Goal: Task Accomplishment & Management: Manage account settings

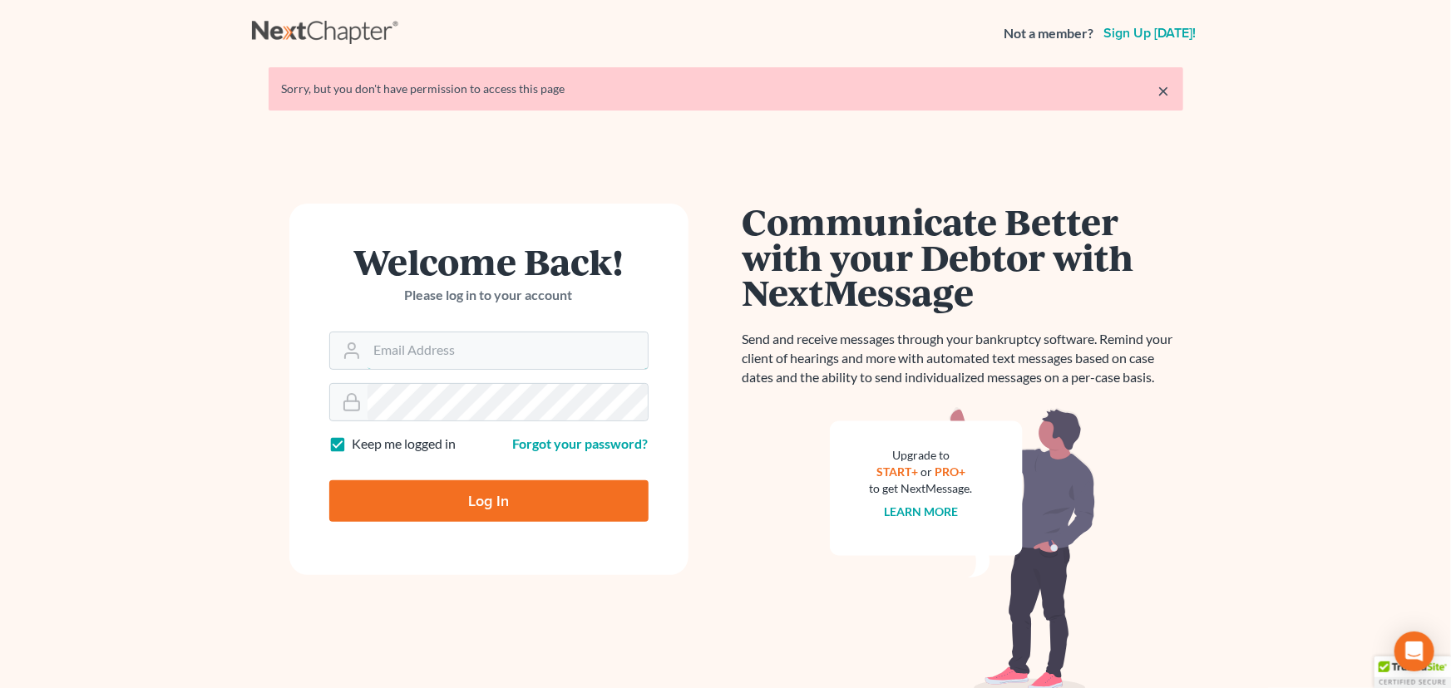
type input "[EMAIL_ADDRESS][DOMAIN_NAME]"
click at [425, 500] on input "Log In" at bounding box center [488, 501] width 319 height 42
type input "Thinking..."
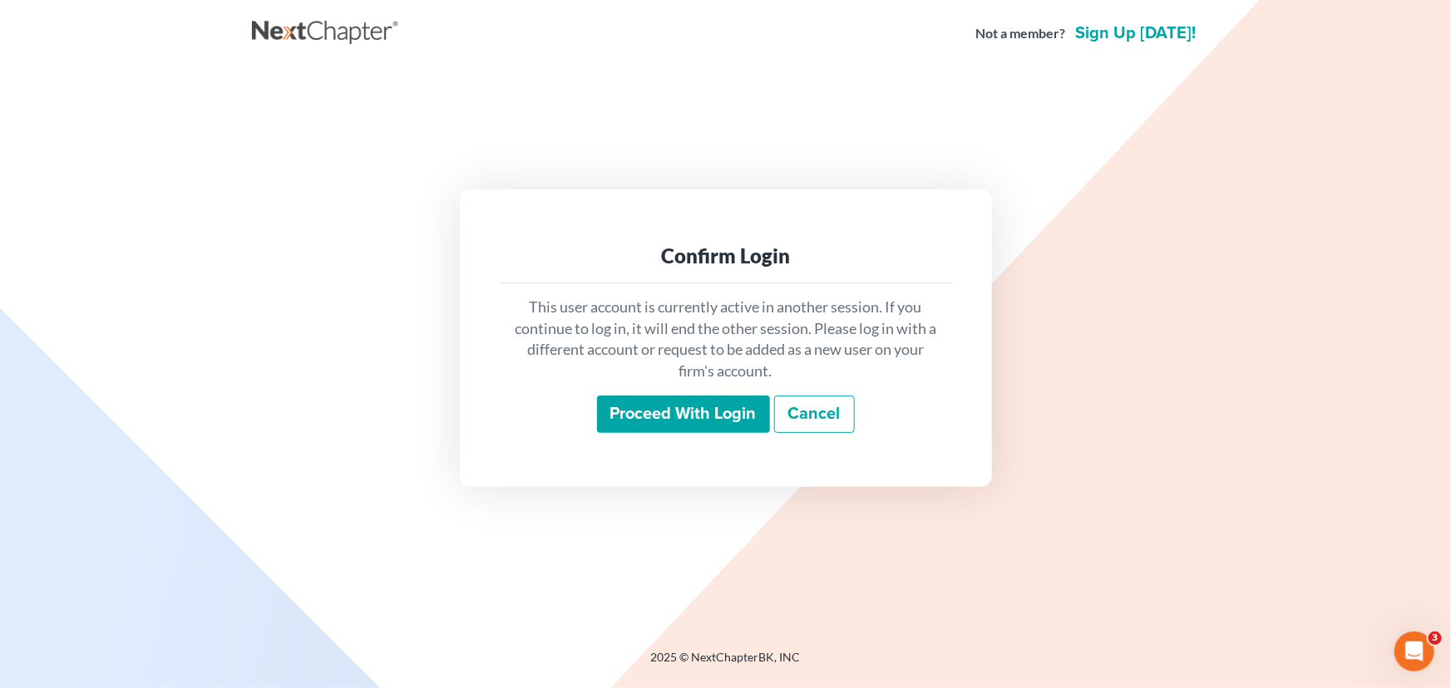
click at [739, 555] on div "Confirm Login This user account is currently active in another session. If you …" at bounding box center [726, 338] width 948 height 542
click at [288, 216] on div "Confirm Login This user account is currently active in another session. If you …" at bounding box center [725, 339] width 931 height 298
click at [699, 426] on input "Proceed with login" at bounding box center [683, 415] width 173 height 38
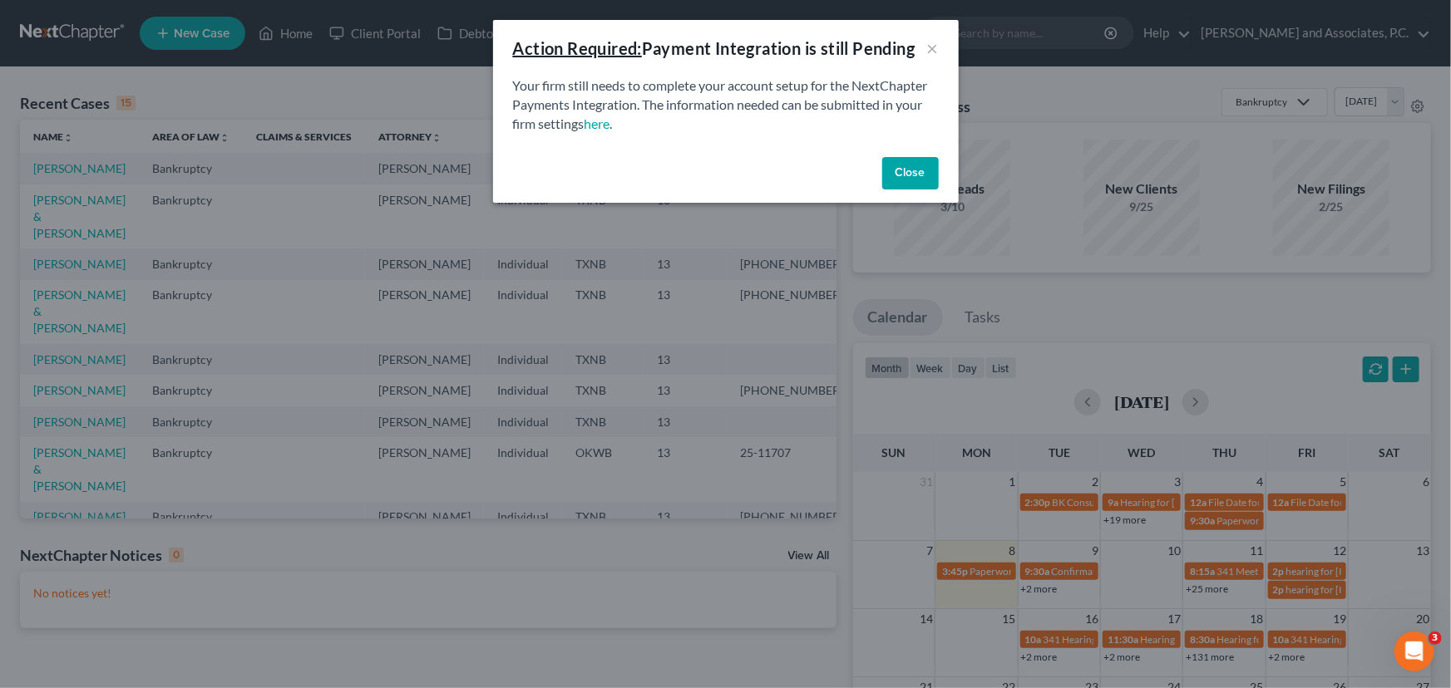
click at [888, 170] on button "Close" at bounding box center [910, 173] width 57 height 33
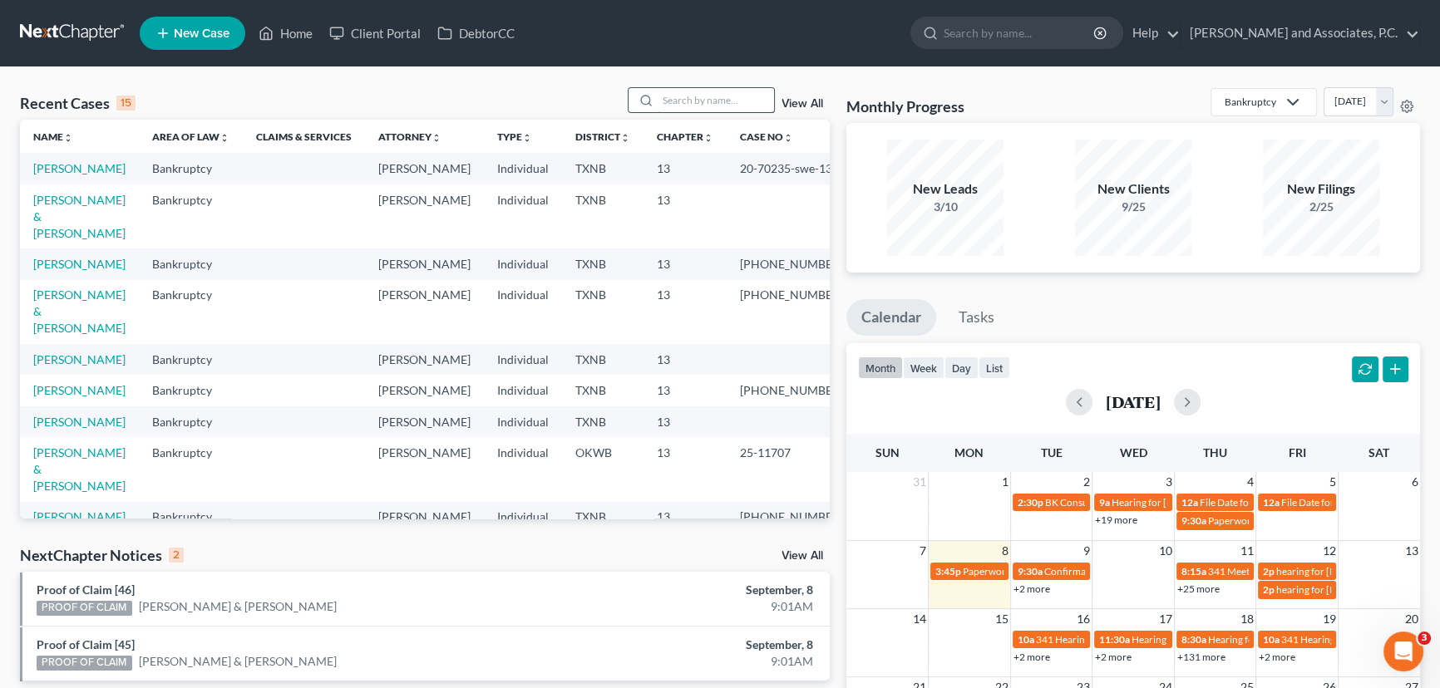
click at [668, 101] on input "search" at bounding box center [716, 100] width 116 height 24
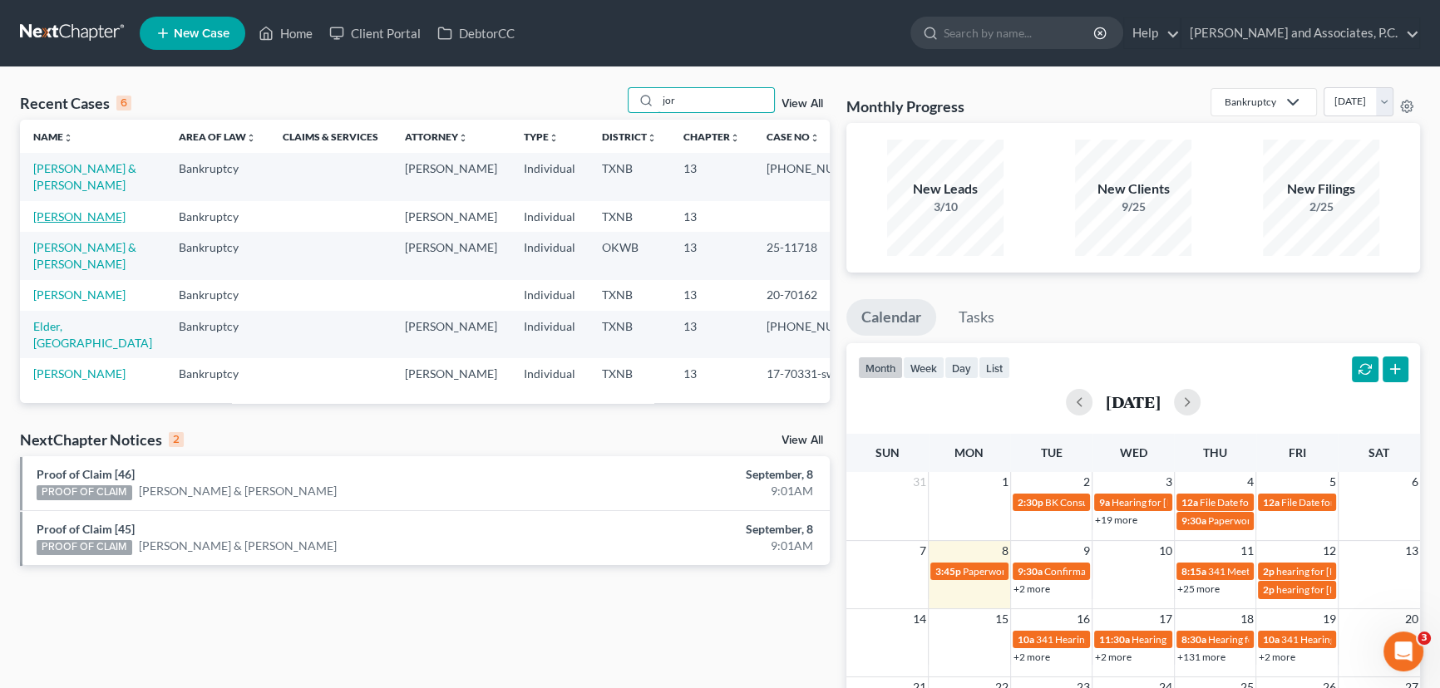
type input "jor"
click at [58, 218] on link "Jordan, Cody" at bounding box center [79, 216] width 92 height 14
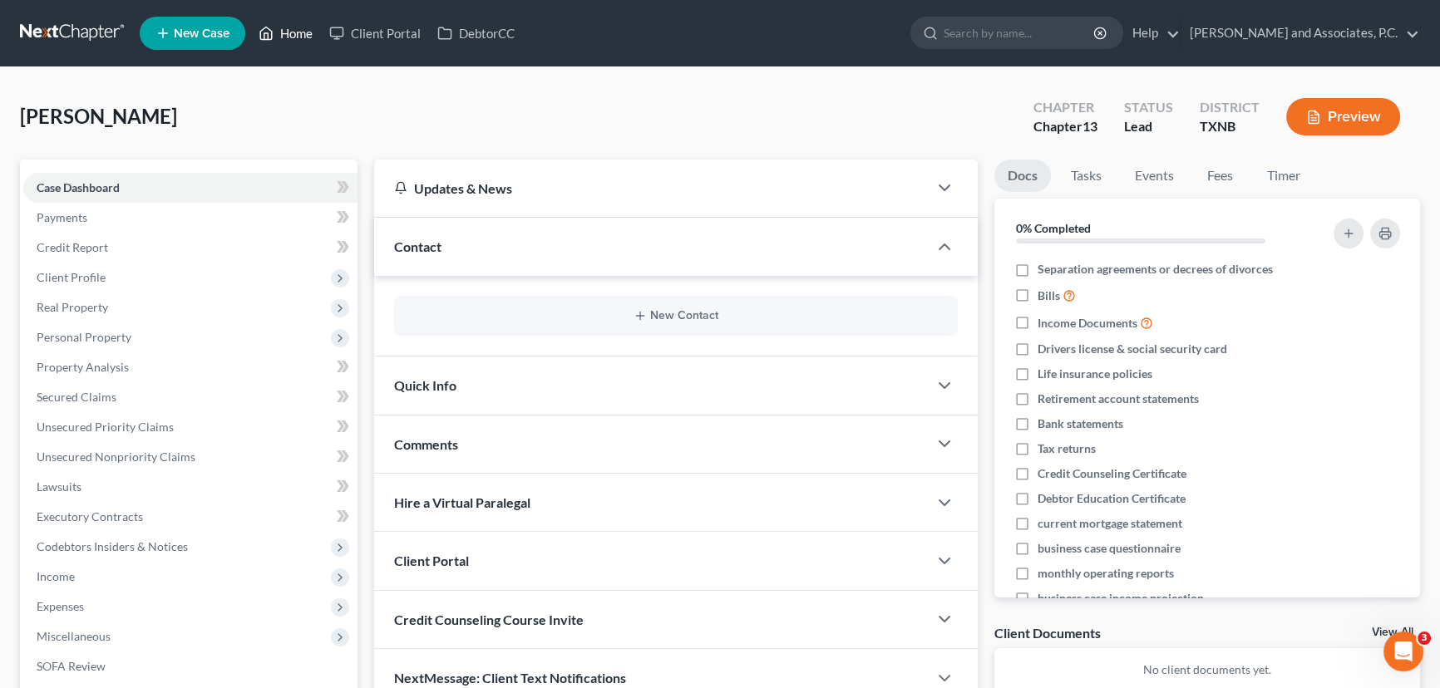
click at [289, 26] on link "Home" at bounding box center [285, 33] width 71 height 30
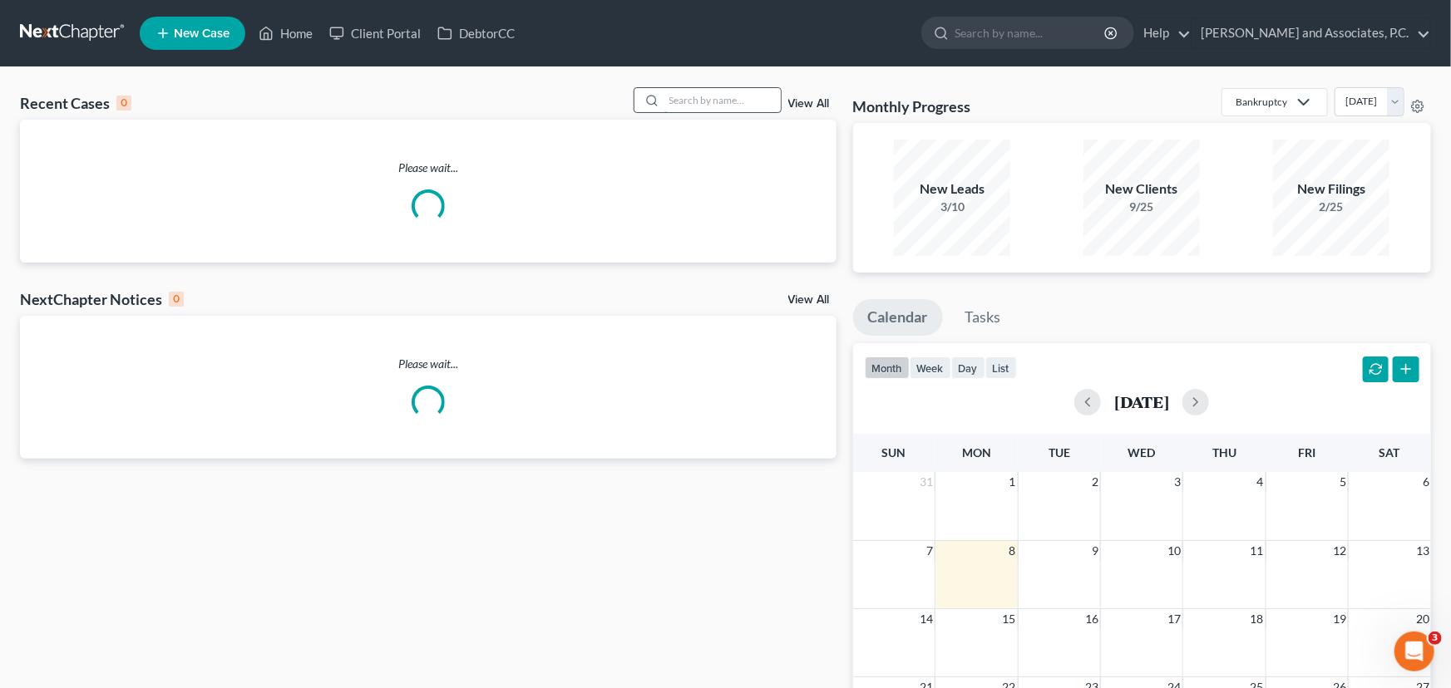
click at [710, 101] on input "search" at bounding box center [722, 100] width 116 height 24
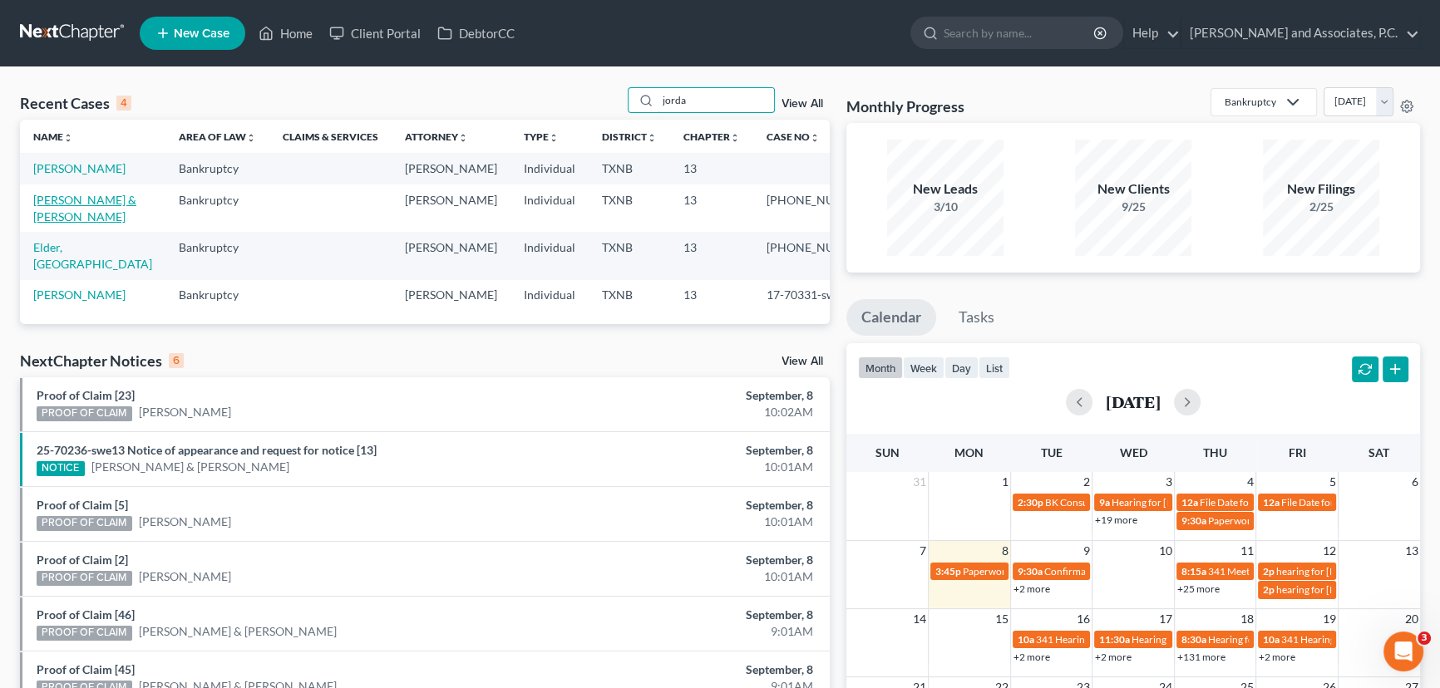
type input "jorda"
click at [79, 221] on link "Jordan, Cody & Kathryn" at bounding box center [84, 208] width 103 height 31
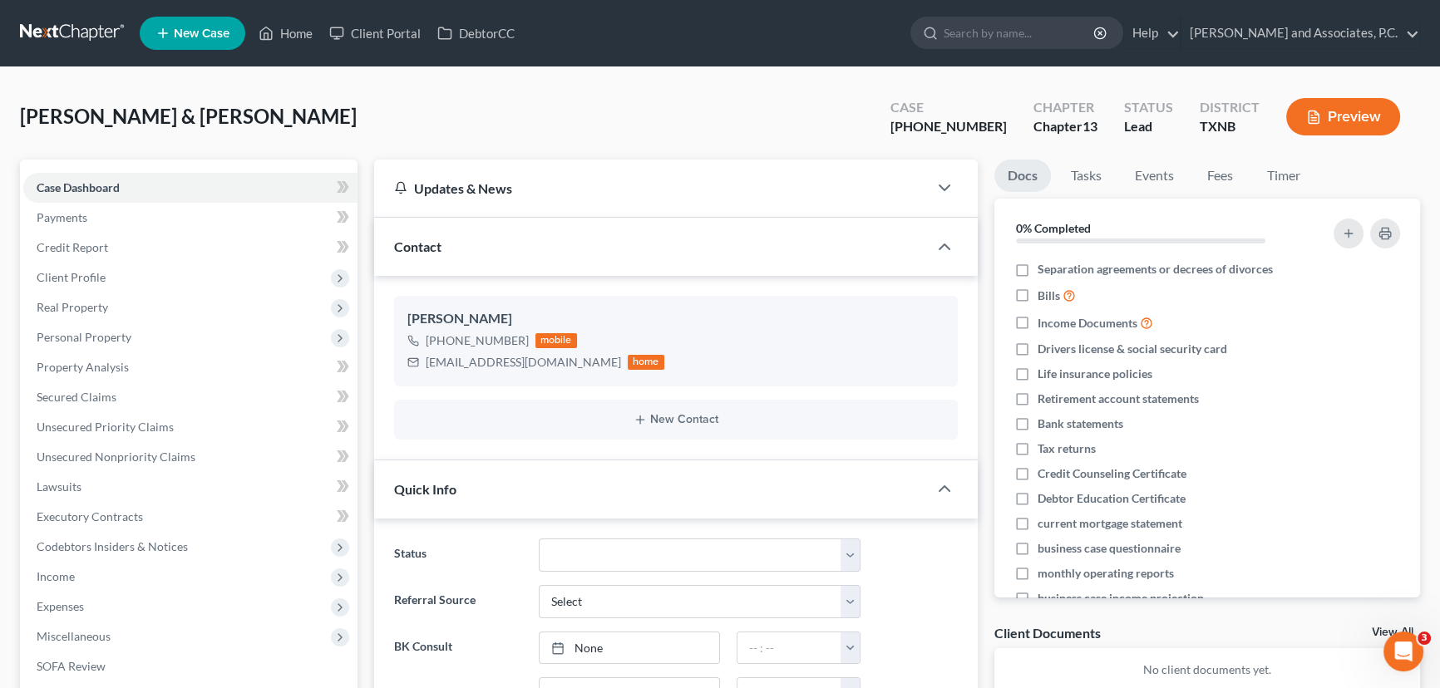
scroll to position [116, 0]
click at [298, 32] on link "Home" at bounding box center [285, 33] width 71 height 30
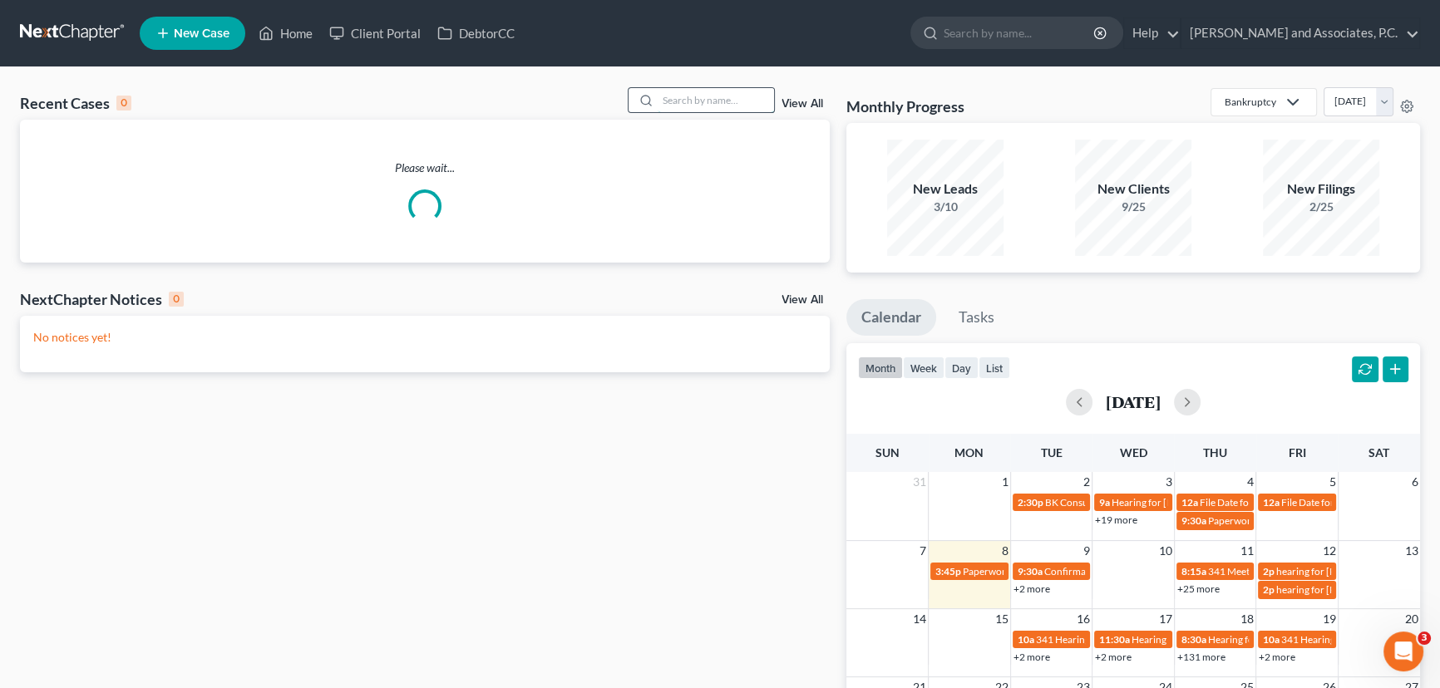
click at [728, 92] on input "search" at bounding box center [716, 100] width 116 height 24
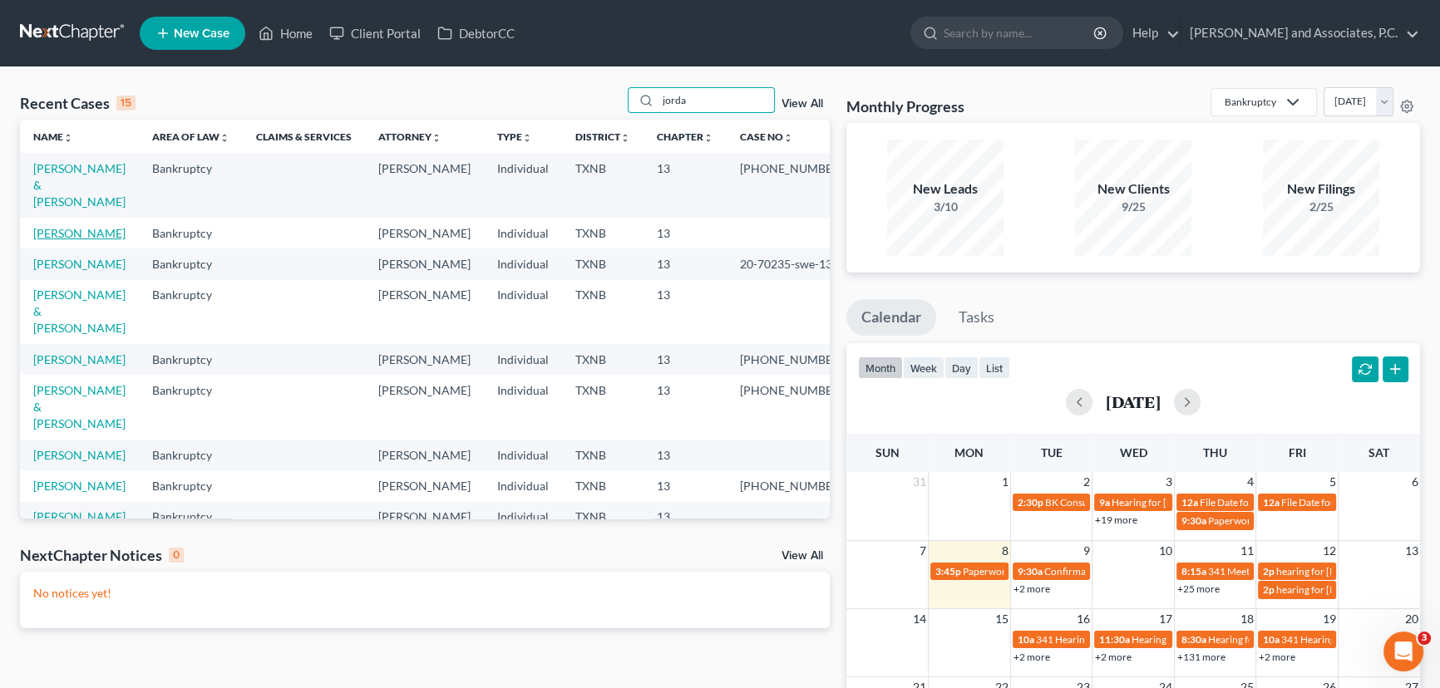
type input "jorda"
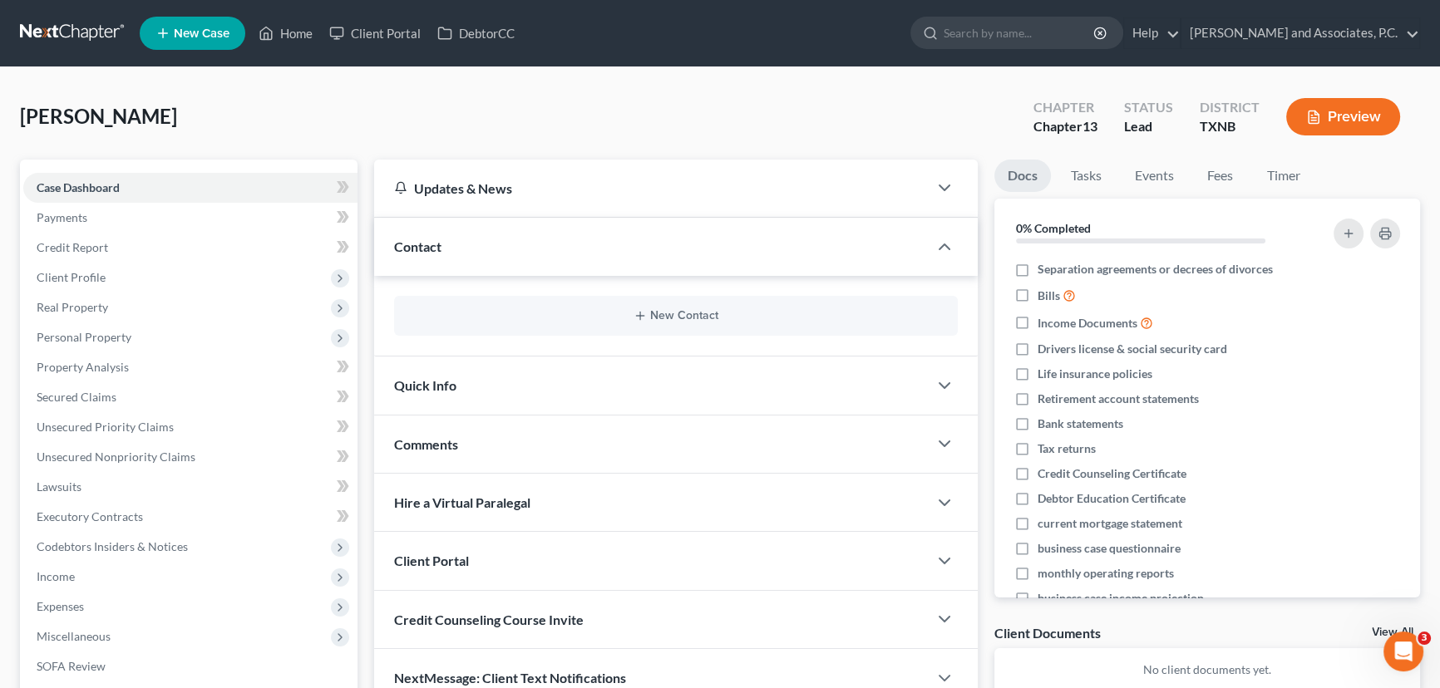
click at [585, 323] on div "New Contact" at bounding box center [676, 316] width 564 height 40
click at [707, 309] on button "New Contact" at bounding box center [675, 315] width 537 height 13
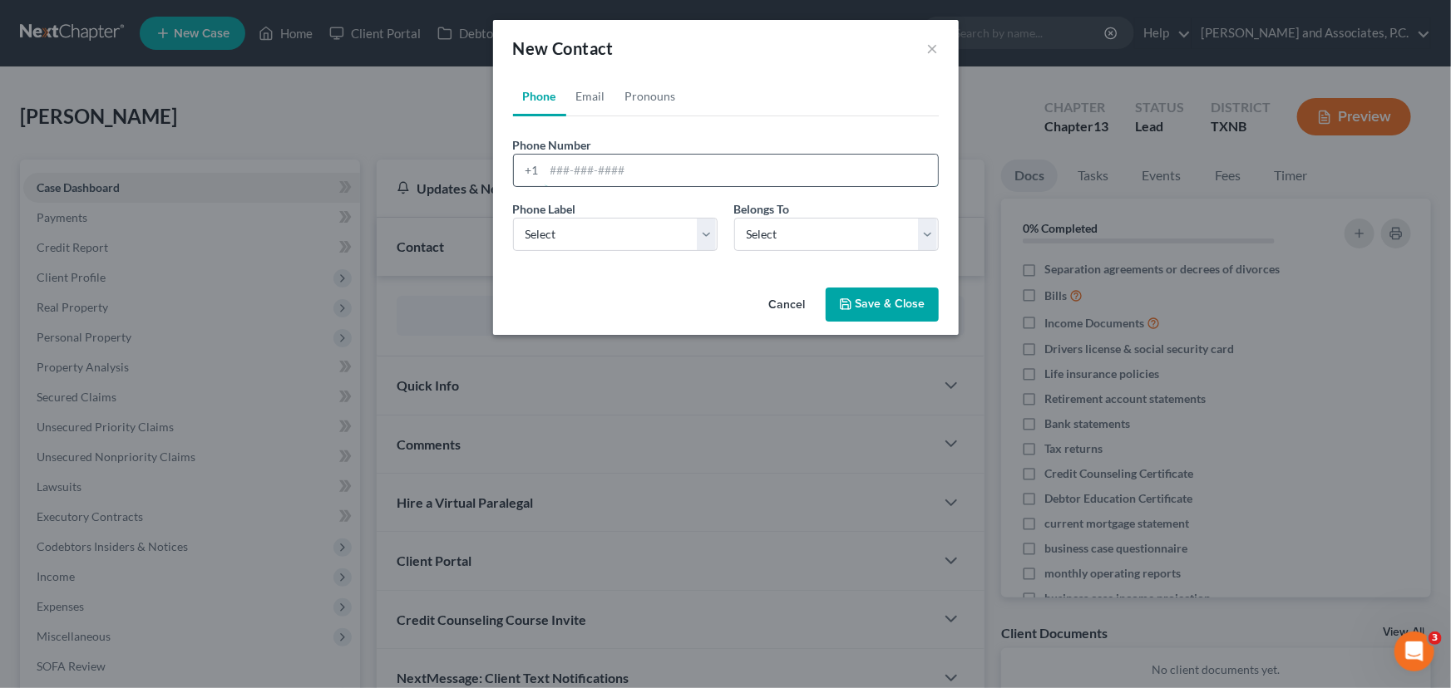
click at [620, 162] on input "tel" at bounding box center [740, 171] width 393 height 32
type input "3253202699"
click at [598, 233] on select "Select Mobile Home Work Other" at bounding box center [615, 234] width 204 height 33
select select "0"
click at [513, 218] on select "Select Mobile Home Work Other" at bounding box center [615, 234] width 204 height 33
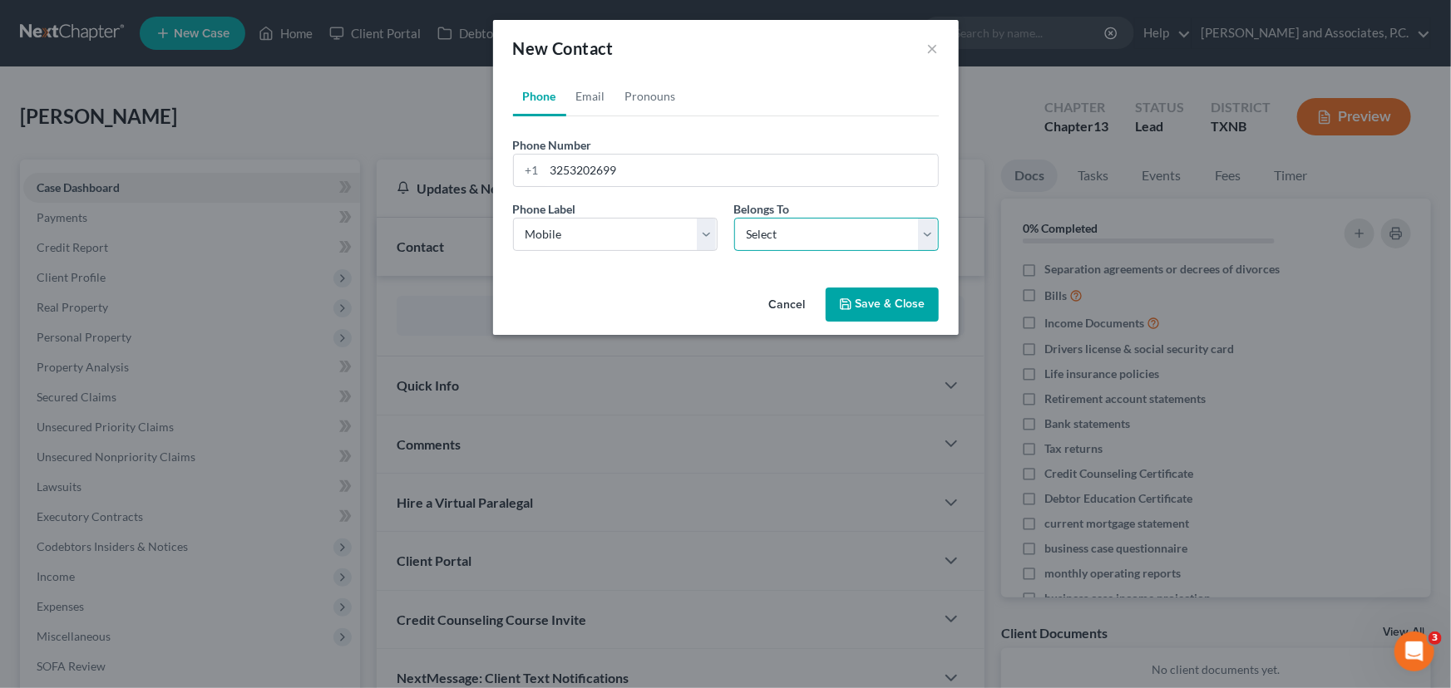
drag, startPoint x: 801, startPoint y: 224, endPoint x: 798, endPoint y: 234, distance: 10.5
click at [801, 224] on select "Select Client Other" at bounding box center [836, 234] width 204 height 33
select select "0"
click at [734, 218] on select "Select Client Other" at bounding box center [836, 234] width 204 height 33
select select "0"
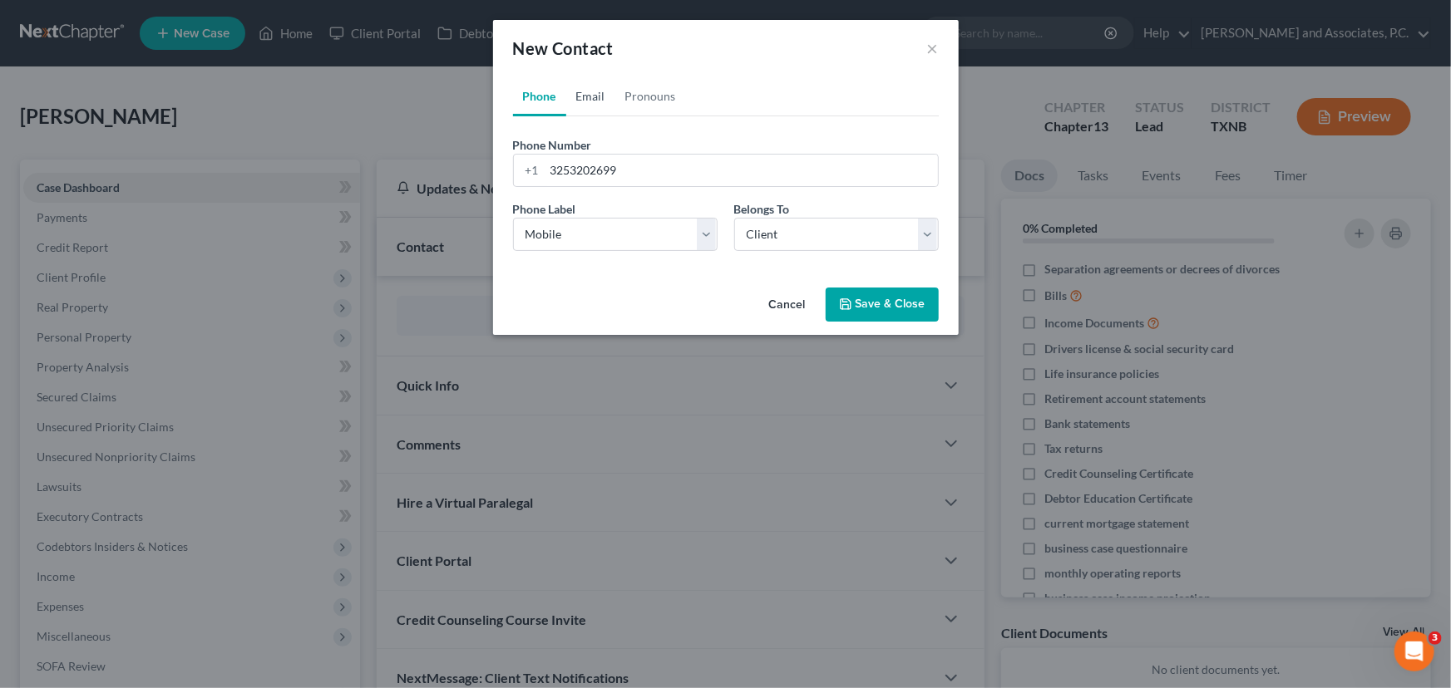
click at [581, 96] on link "Email" at bounding box center [590, 96] width 49 height 40
click at [576, 164] on input "email" at bounding box center [740, 171] width 393 height 32
type input "codyjordan6969@gmail.com"
click at [606, 254] on div "Email Label Select Home Work Other Belongs To * Select Client Other" at bounding box center [726, 232] width 442 height 64
click at [606, 227] on select "Select Home Work Other" at bounding box center [615, 234] width 204 height 33
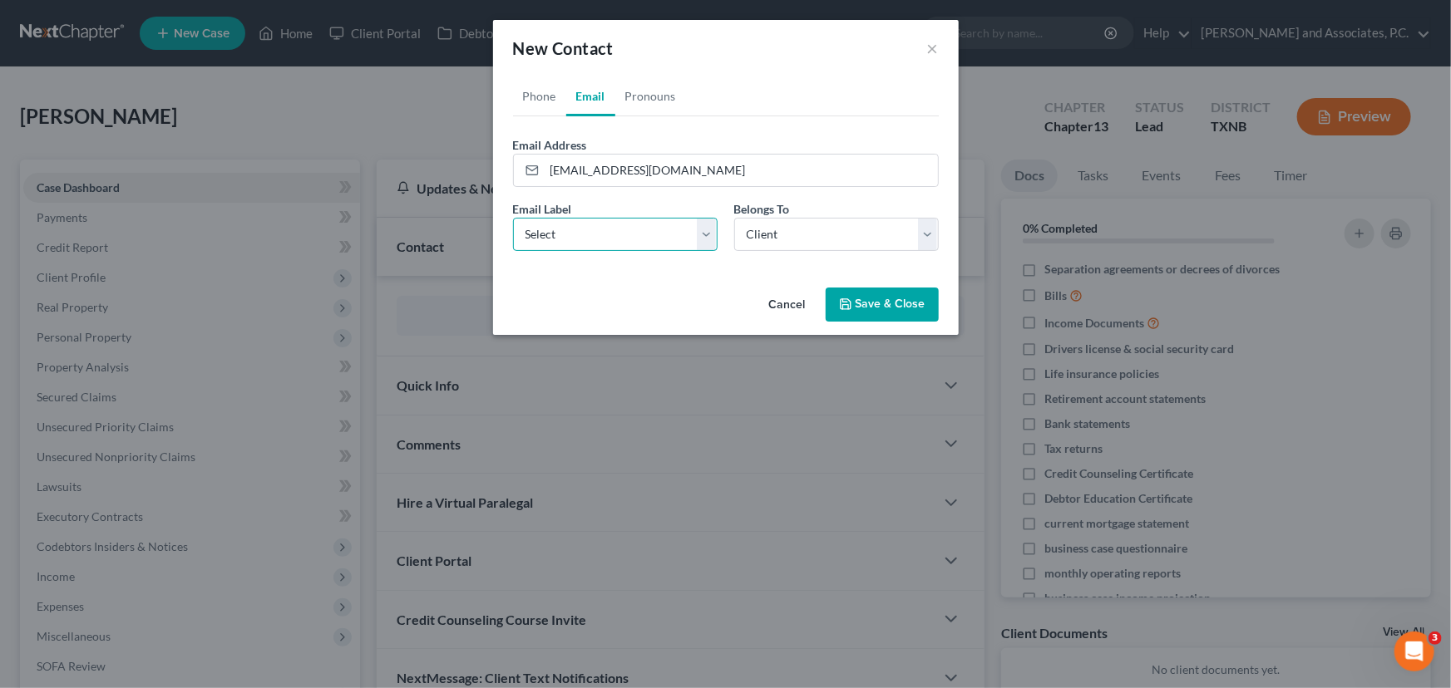
select select "0"
click at [513, 218] on select "Select Home Work Other" at bounding box center [615, 234] width 204 height 33
click at [896, 301] on button "Save & Close" at bounding box center [881, 305] width 113 height 35
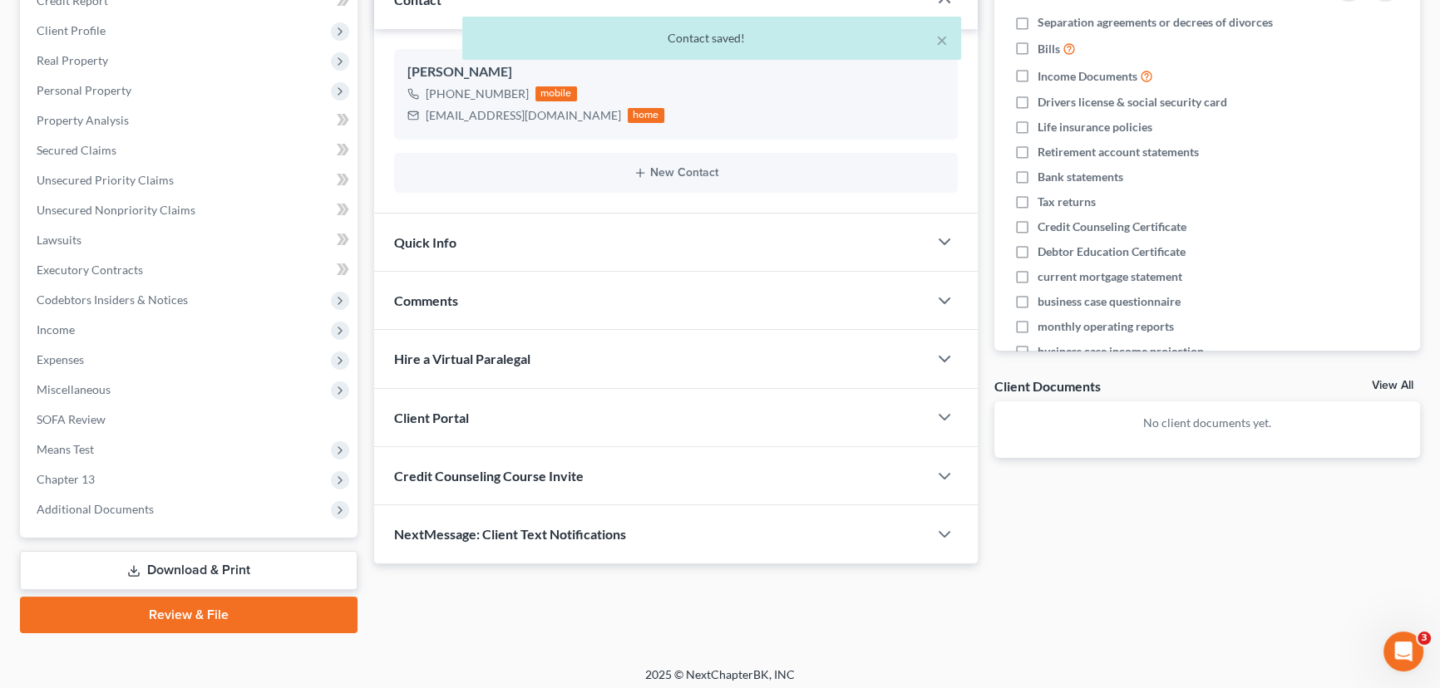
scroll to position [253, 0]
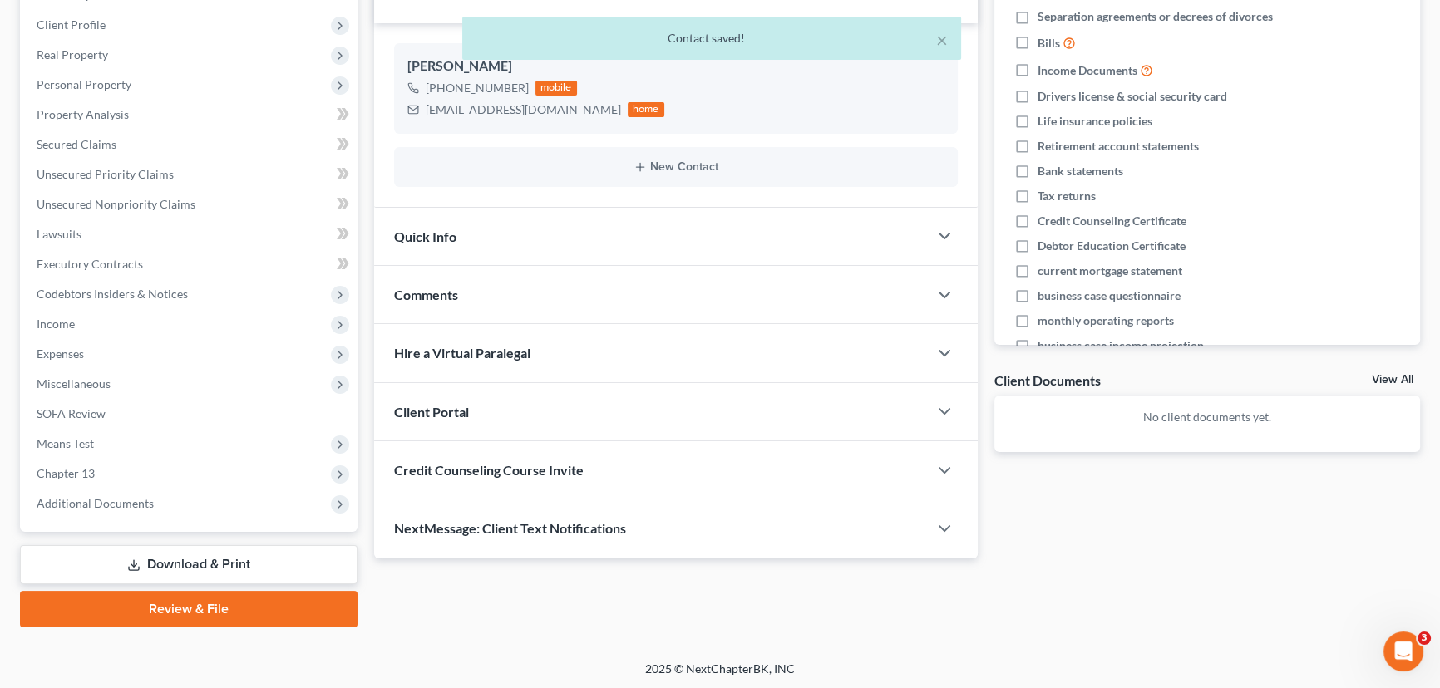
click at [455, 474] on span "Credit Counseling Course Invite" at bounding box center [489, 470] width 190 height 16
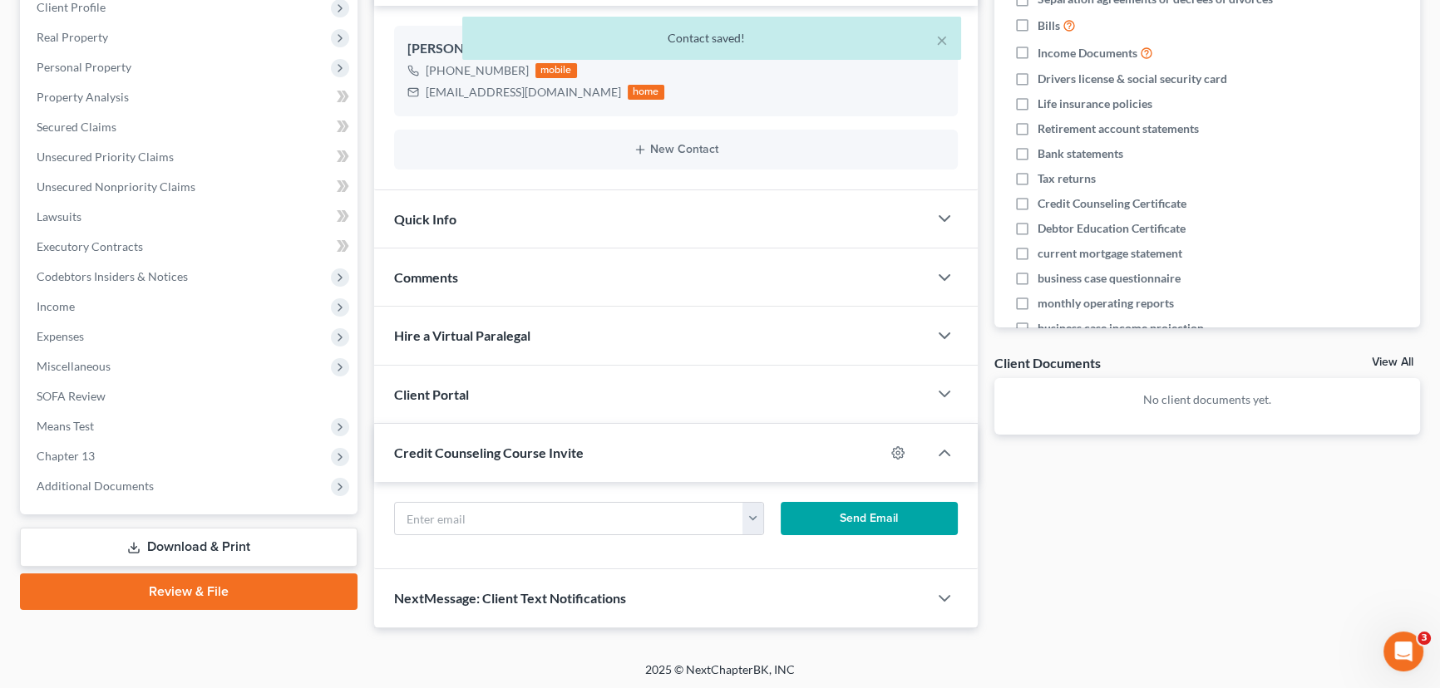
click at [489, 599] on span "NextMessage: Client Text Notifications" at bounding box center [510, 598] width 232 height 16
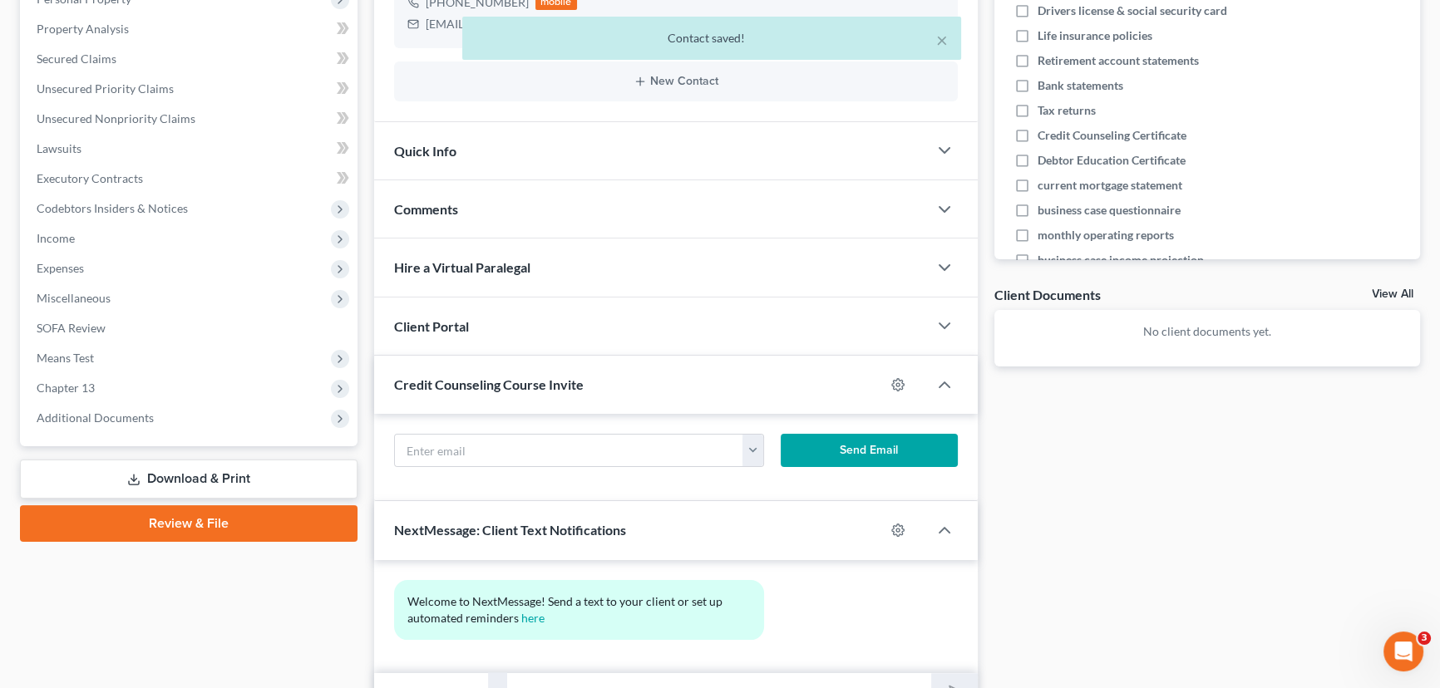
scroll to position [423, 0]
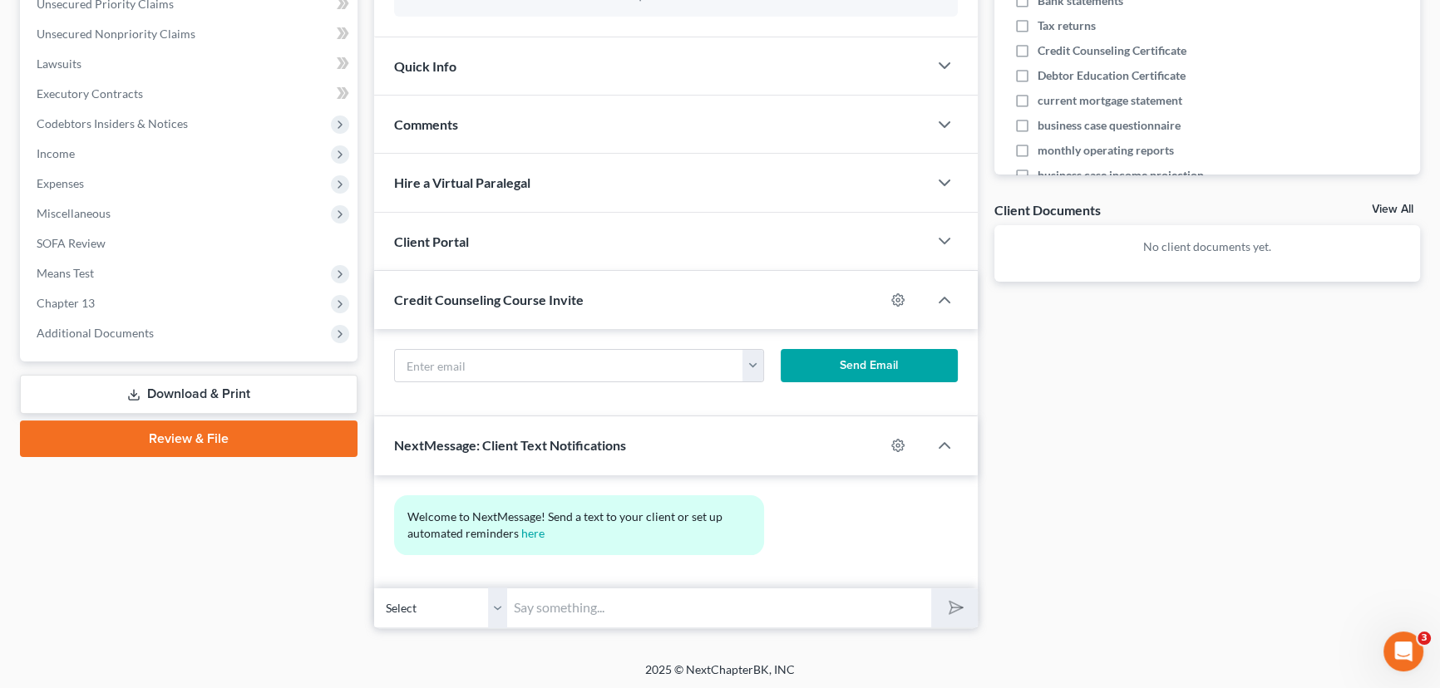
click at [524, 594] on input "text" at bounding box center [719, 608] width 424 height 41
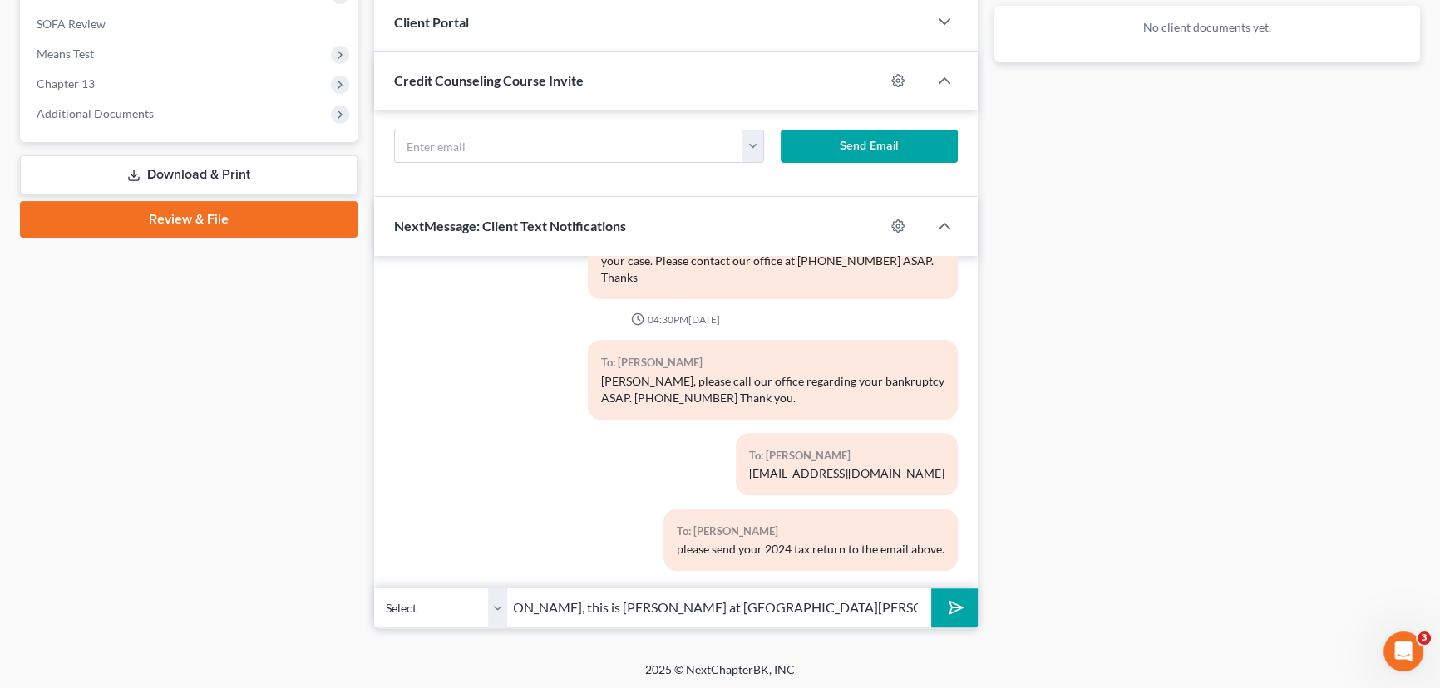
scroll to position [0, 0]
type input "M"
click at [685, 605] on input "text" at bounding box center [719, 608] width 424 height 41
type input "Mr. Jordan I emailed you with some important information."
click at [931, 589] on button "submit" at bounding box center [954, 608] width 46 height 39
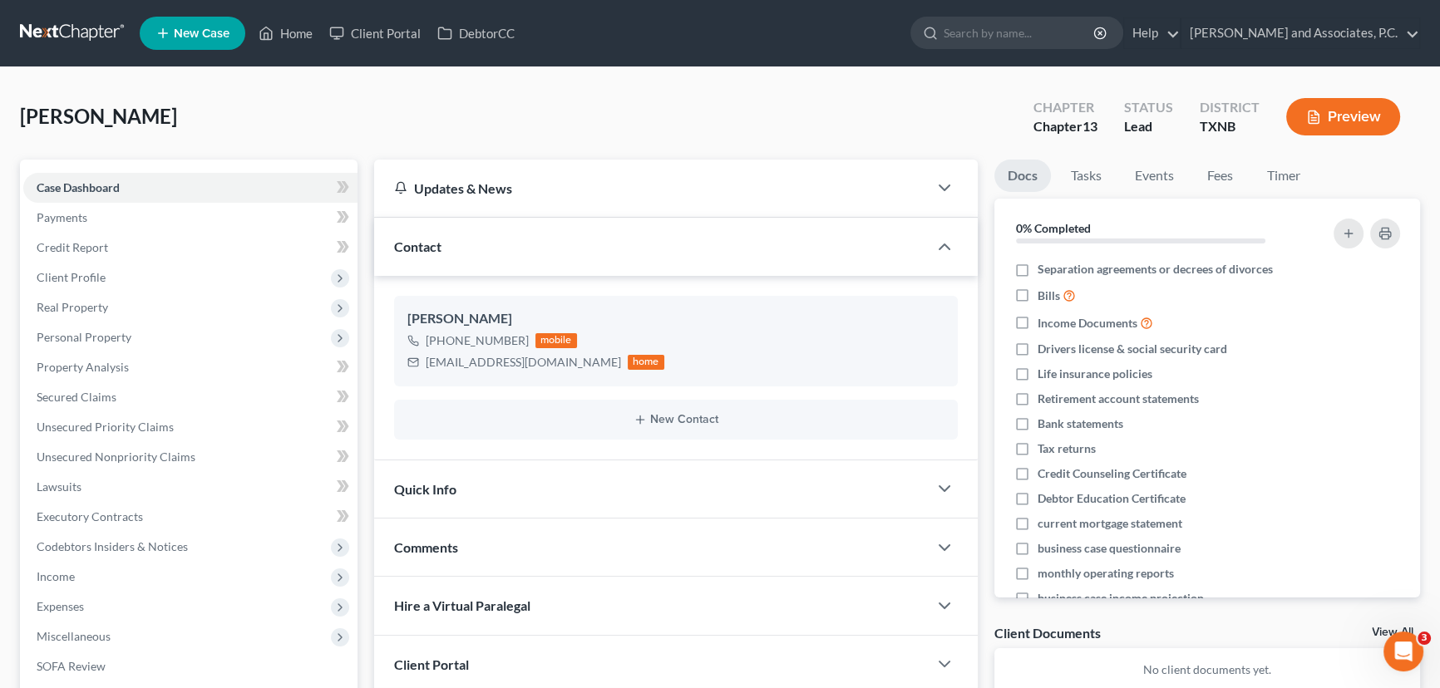
click at [476, 499] on div "Quick Info" at bounding box center [651, 489] width 554 height 57
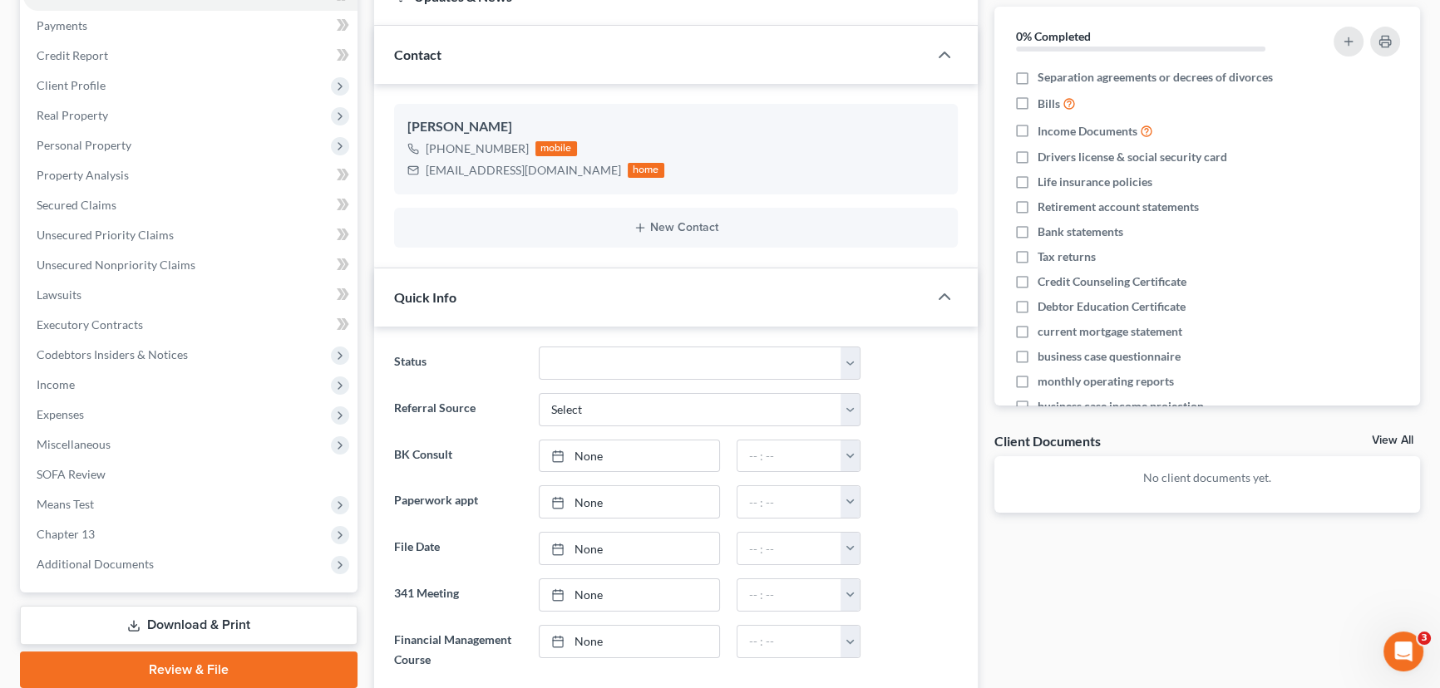
scroll to position [302, 0]
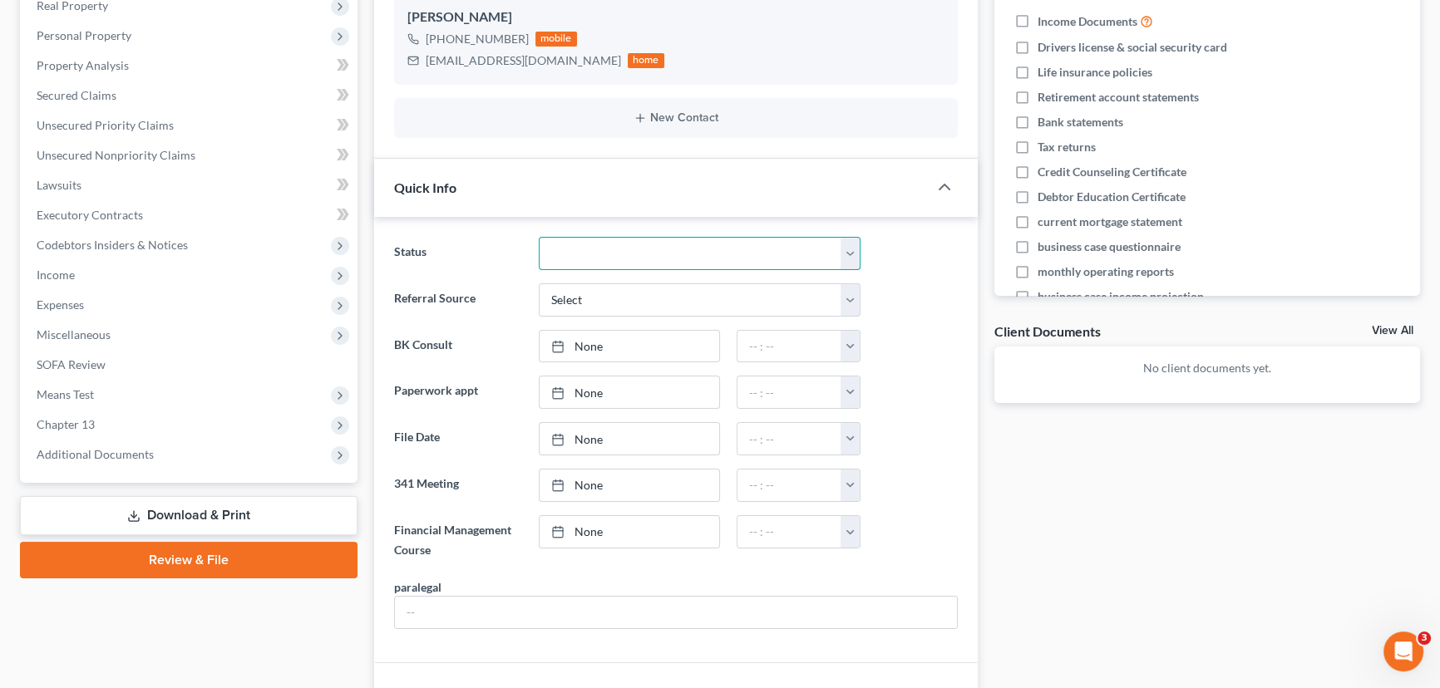
click at [612, 246] on select "Closed without Discharge Complete Converted to 7 Discharged Dismissed Filed Fin…" at bounding box center [700, 253] width 322 height 33
select select "7"
click at [539, 237] on select "Closed without Discharge Complete Converted to 7 Discharged Dismissed Filed Fin…" at bounding box center [700, 253] width 322 height 33
click at [1227, 509] on div "Docs Tasks Events Fees Timer 0% Completed Nothing here yet! Separation agreemen…" at bounding box center [1207, 636] width 443 height 1557
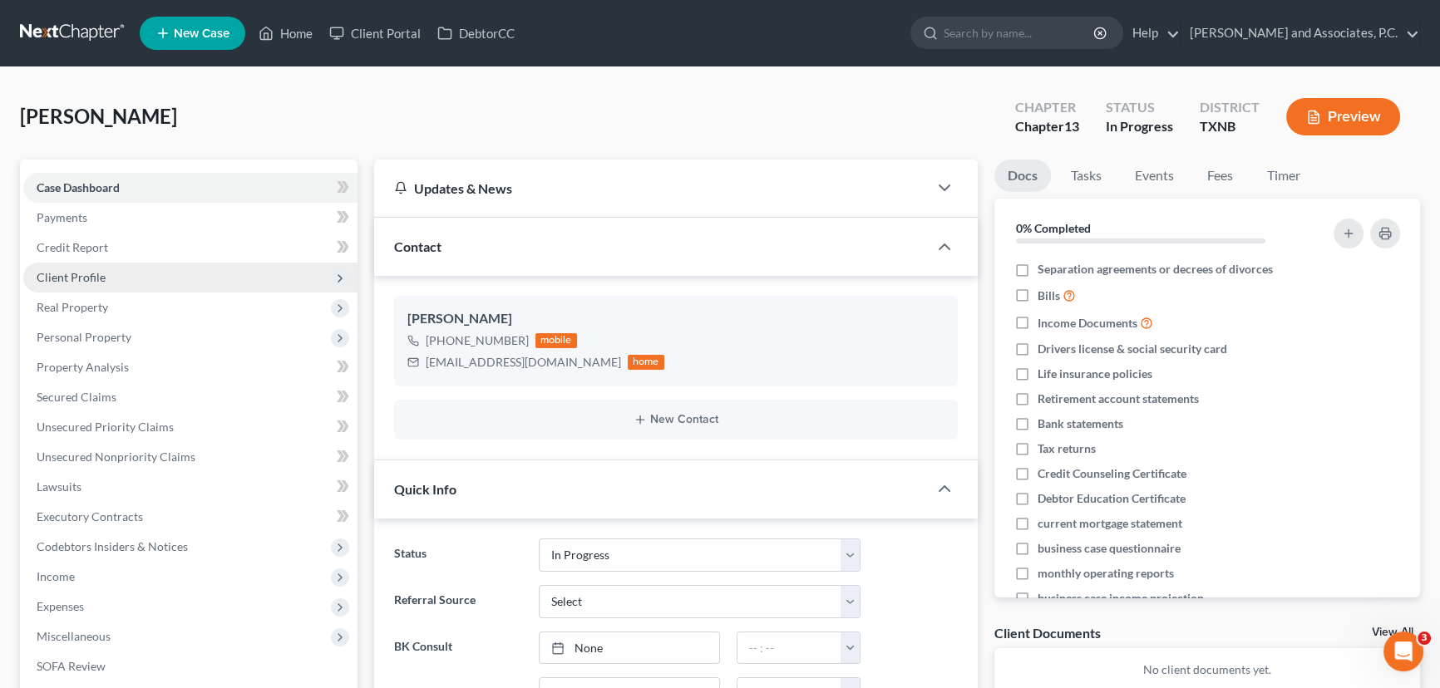
scroll to position [0, 0]
click at [207, 233] on link "Credit Report" at bounding box center [190, 248] width 334 height 30
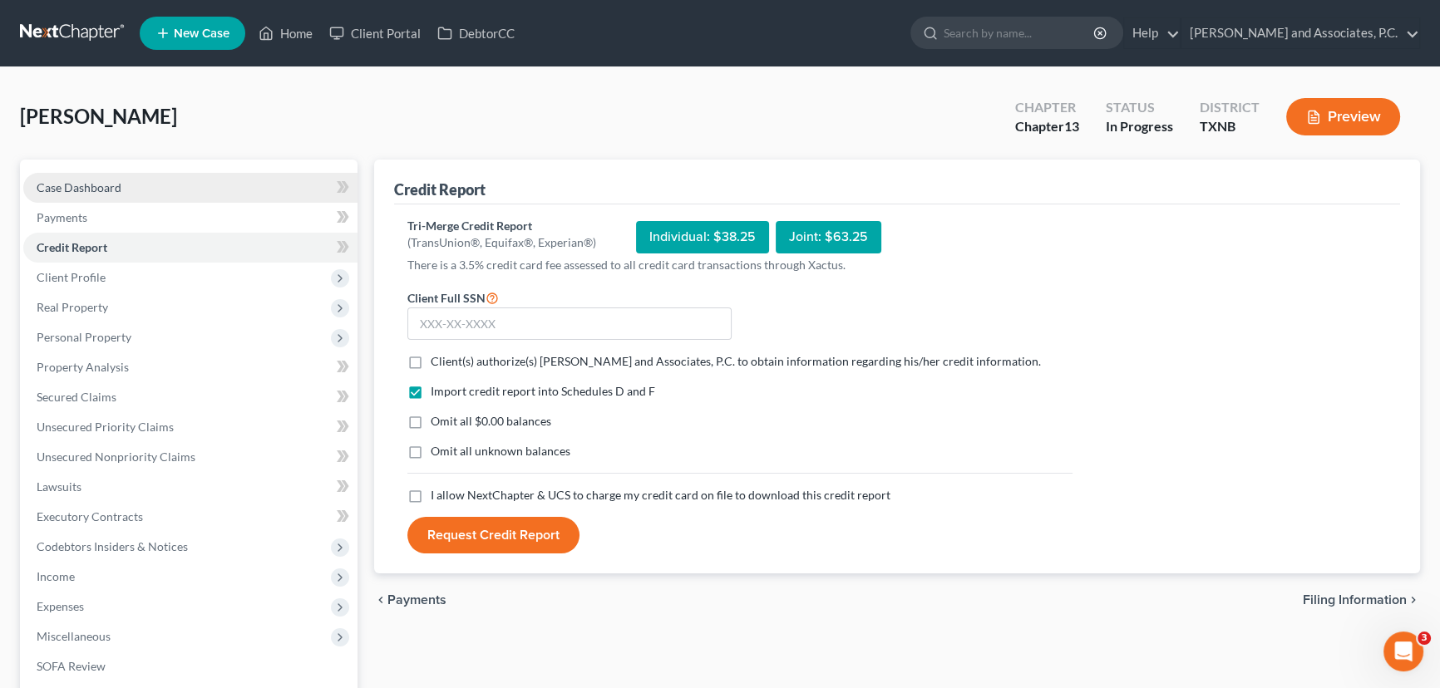
click at [116, 181] on span "Case Dashboard" at bounding box center [79, 187] width 85 height 14
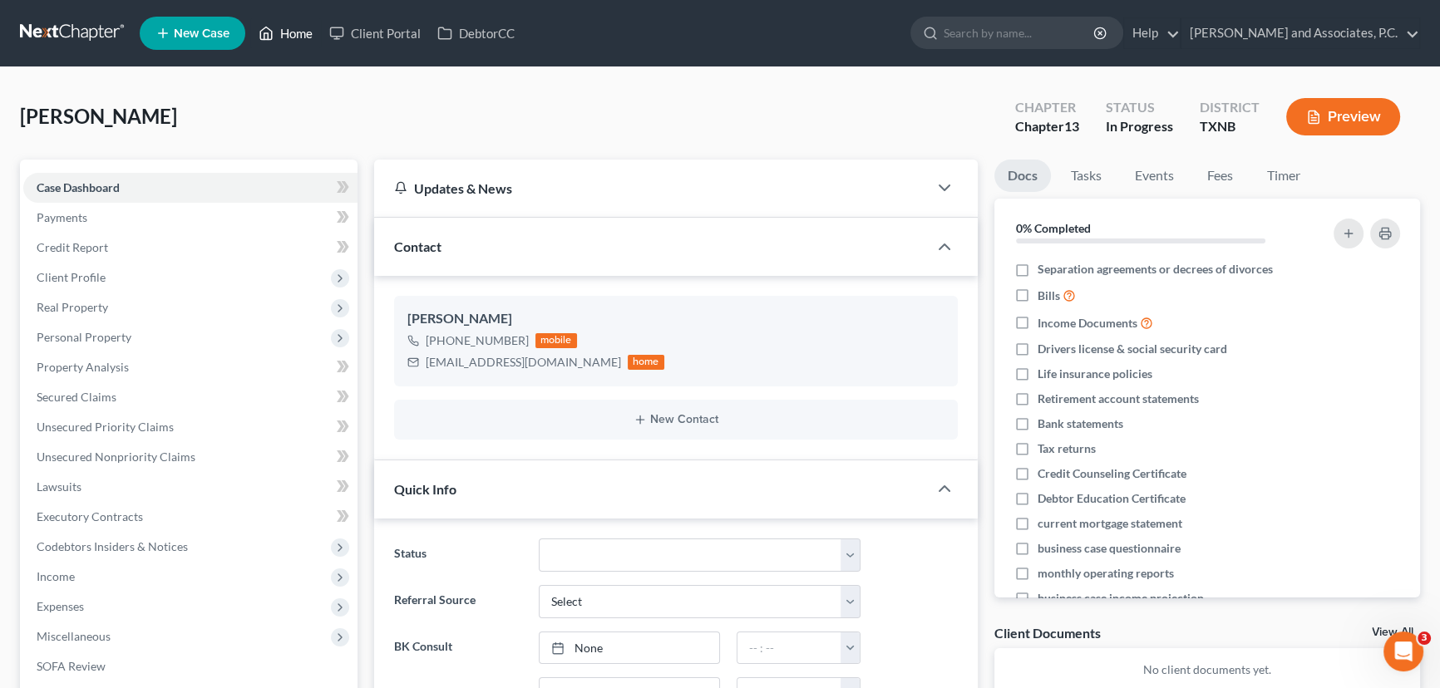
click at [293, 34] on link "Home" at bounding box center [285, 33] width 71 height 30
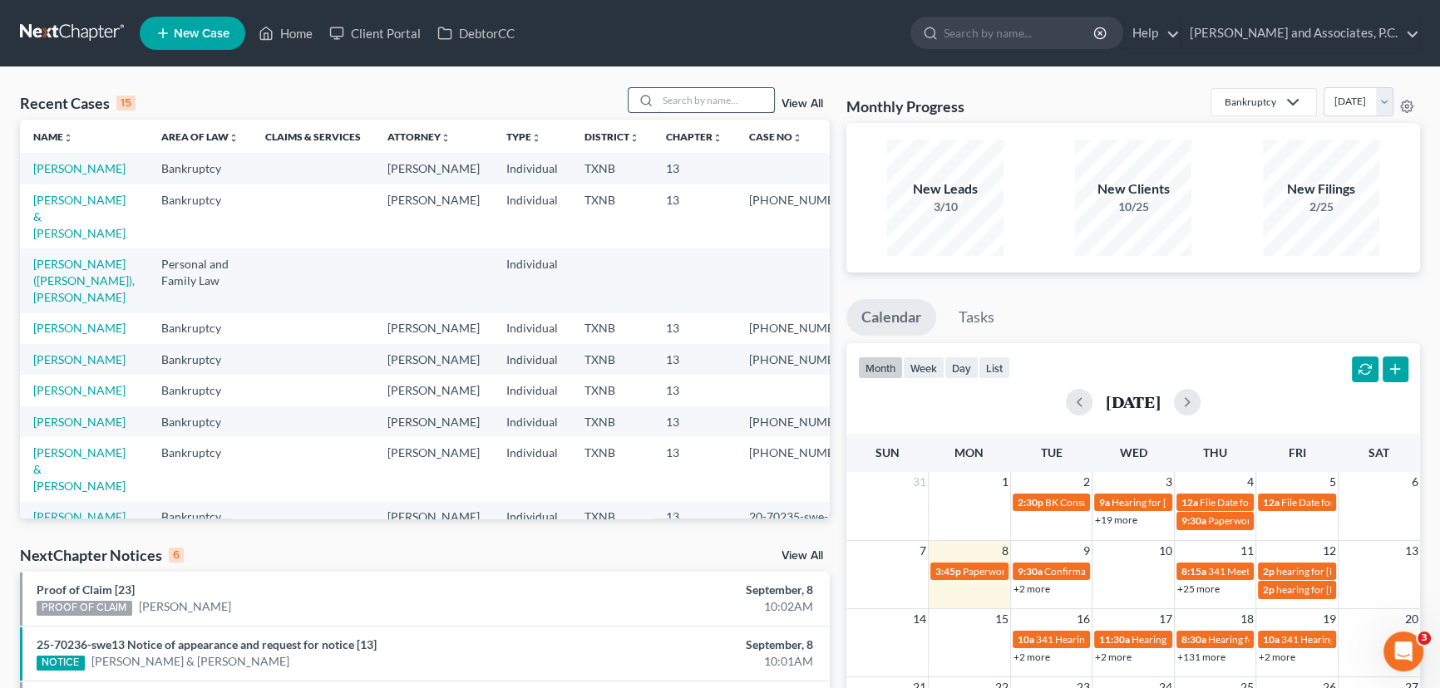
click at [677, 100] on input "search" at bounding box center [716, 100] width 116 height 24
type input "m"
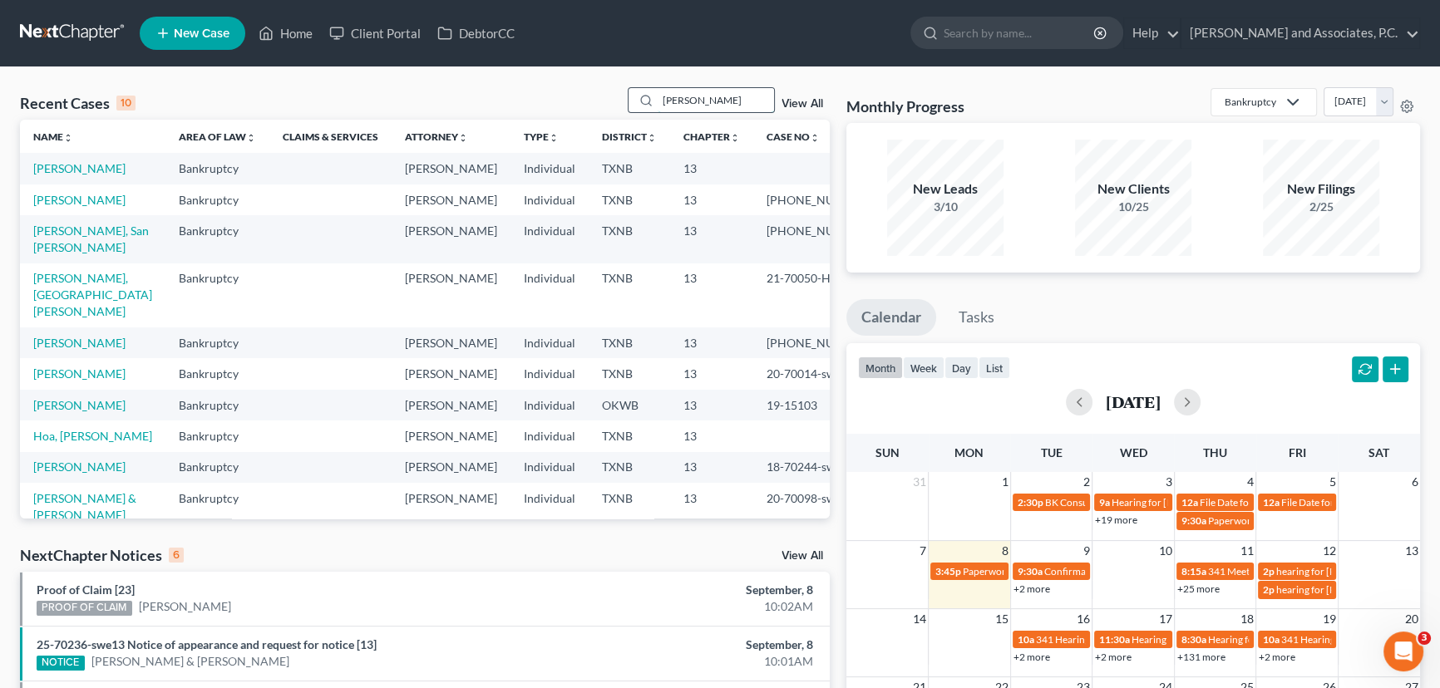
drag, startPoint x: 701, startPoint y: 102, endPoint x: 641, endPoint y: 106, distance: 59.9
click at [641, 106] on div "anita" at bounding box center [702, 100] width 148 height 26
click at [701, 102] on input "anita" at bounding box center [716, 100] width 116 height 24
drag, startPoint x: 708, startPoint y: 100, endPoint x: 617, endPoint y: 103, distance: 91.5
click at [617, 103] on div "Recent Cases 10 anita View All" at bounding box center [425, 103] width 810 height 32
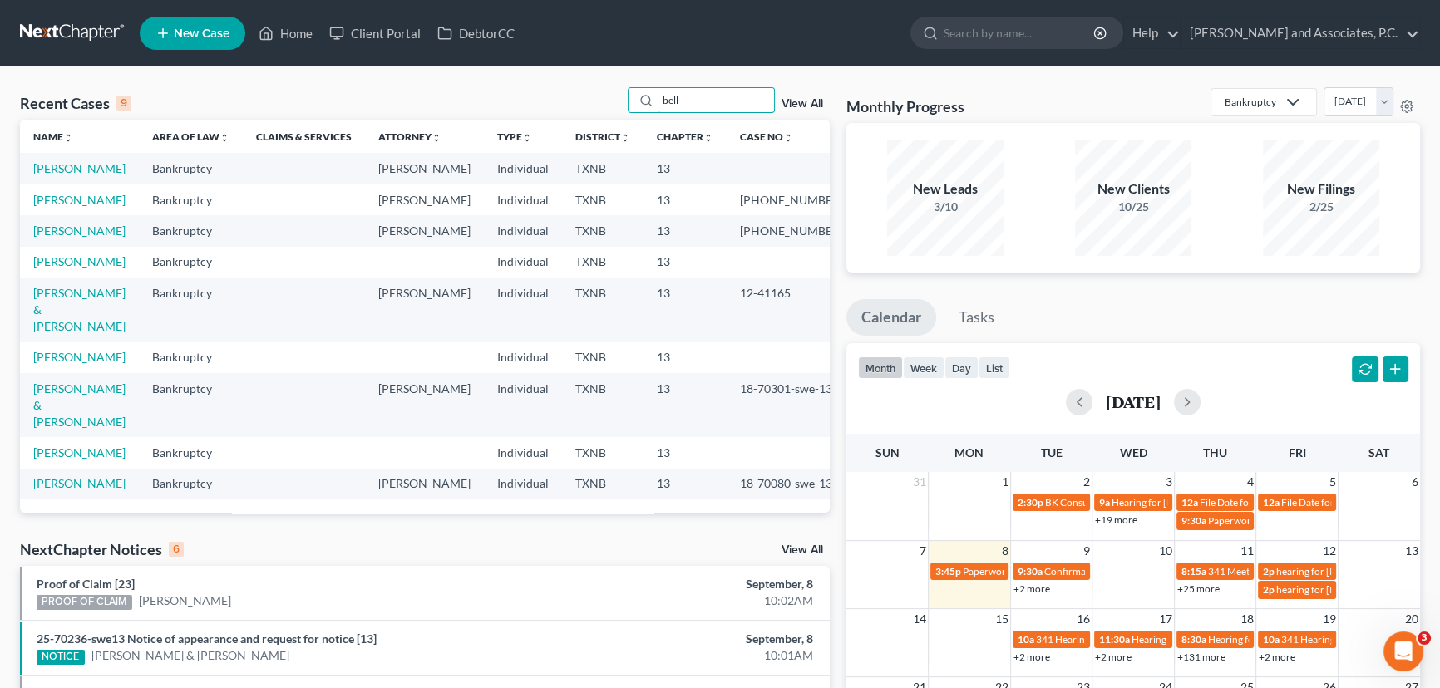
scroll to position [27, 0]
type input "bell"
click at [52, 269] on link "Bell, Kelli" at bounding box center [79, 261] width 92 height 14
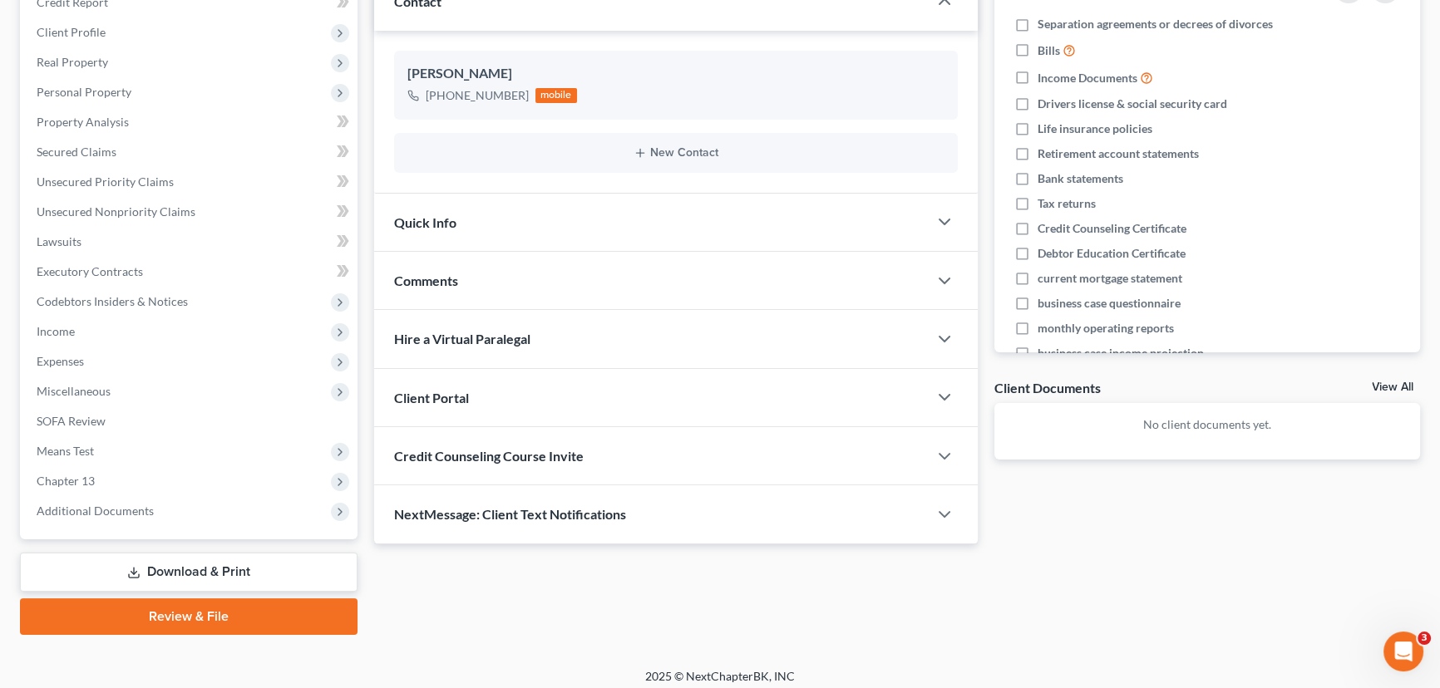
scroll to position [253, 0]
